Goal: Information Seeking & Learning: Learn about a topic

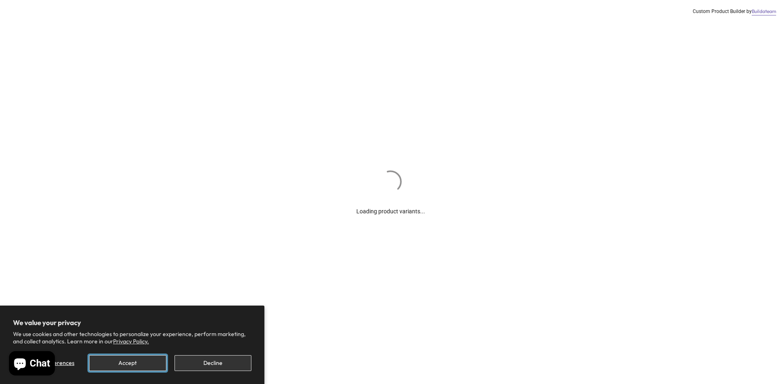
click at [132, 365] on button "Accept" at bounding box center [127, 364] width 77 height 16
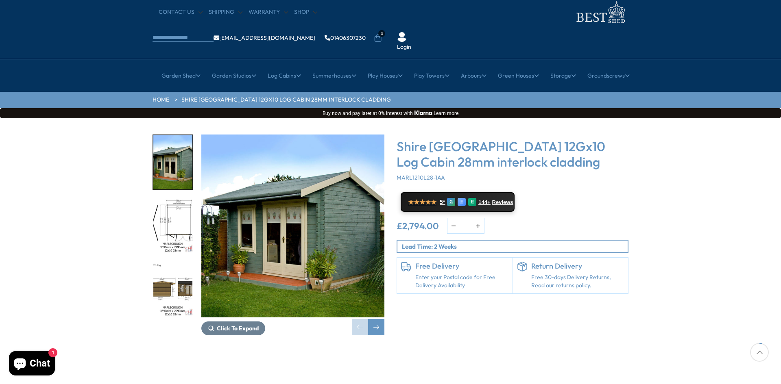
scroll to position [81, 0]
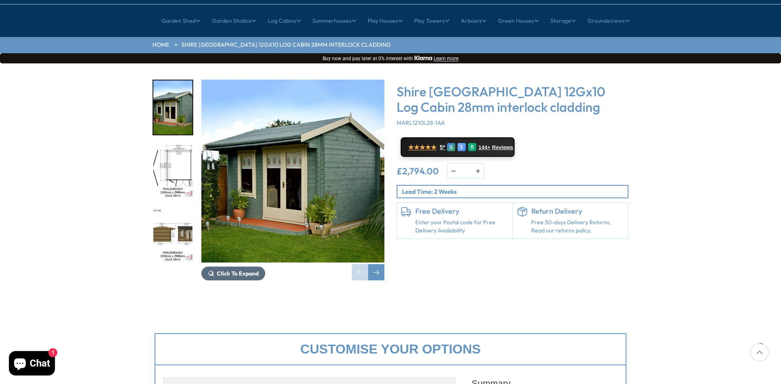
click at [258, 270] on span "Click To Expand" at bounding box center [238, 273] width 42 height 7
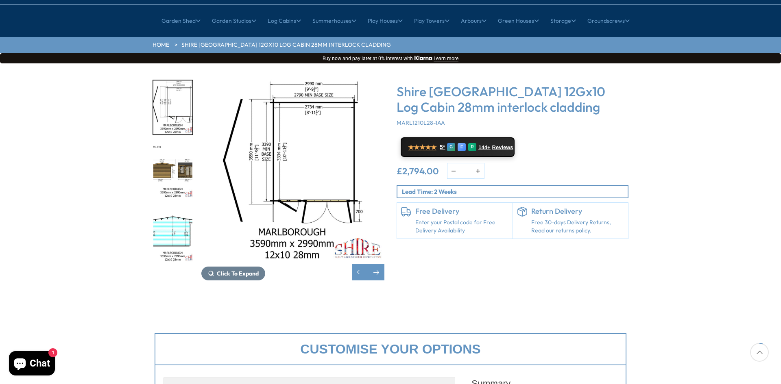
click at [177, 87] on img "2 / 16" at bounding box center [172, 108] width 39 height 54
click at [168, 216] on img "4 / 16" at bounding box center [172, 235] width 39 height 54
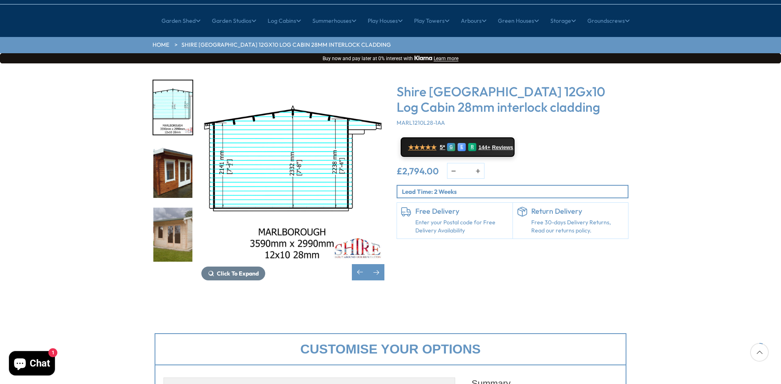
click at [173, 154] on img "5 / 16" at bounding box center [172, 171] width 39 height 54
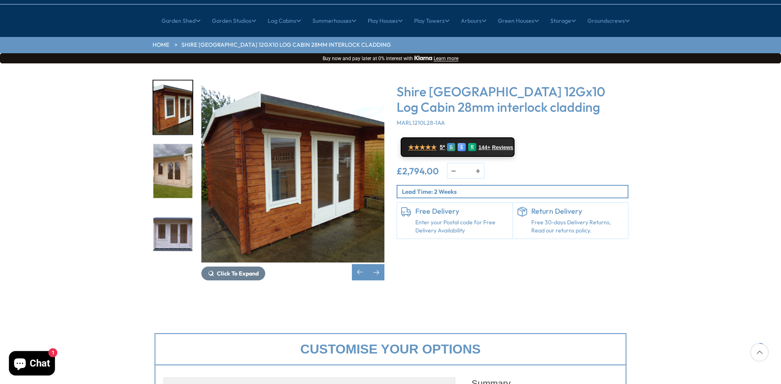
click at [173, 154] on img "6 / 16" at bounding box center [172, 171] width 39 height 54
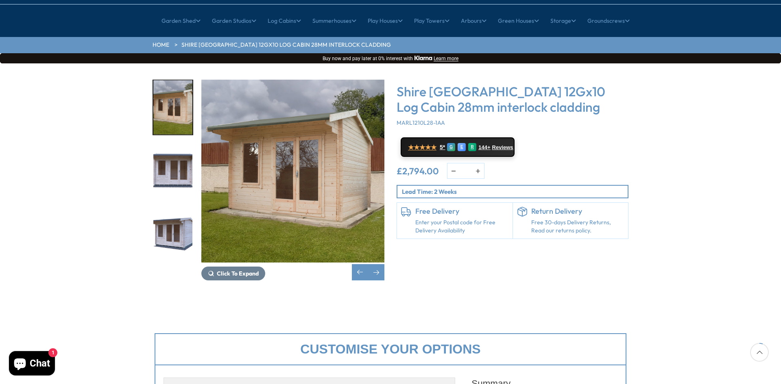
click at [319, 176] on img "6 / 16" at bounding box center [292, 171] width 183 height 183
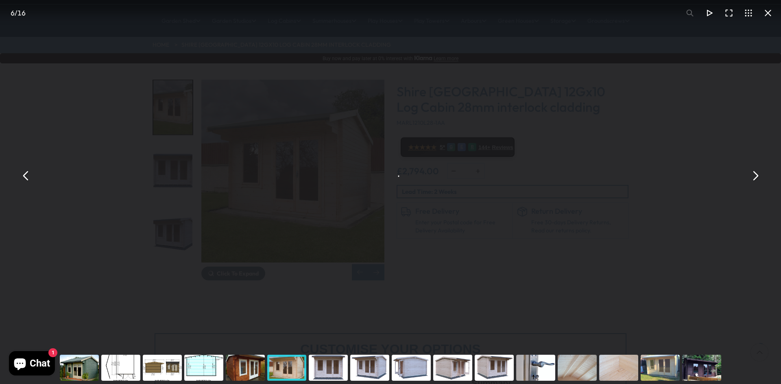
click at [319, 176] on div "Shire [GEOGRAPHIC_DATA] 12Gx10 Log Cabin 28mm interlock cladding - Best Shed" at bounding box center [390, 176] width 781 height 352
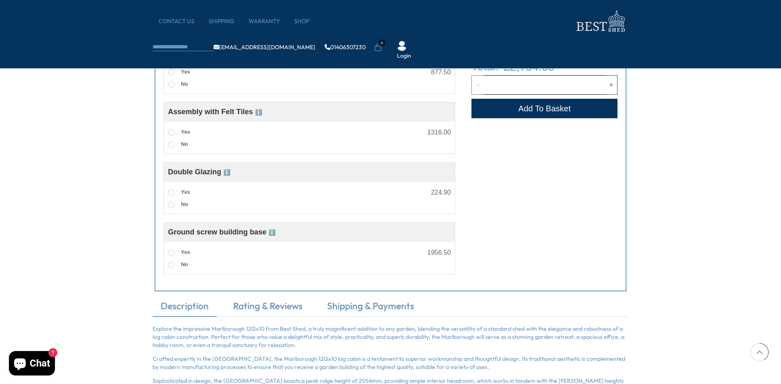
scroll to position [325, 0]
